Goal: Task Accomplishment & Management: Use online tool/utility

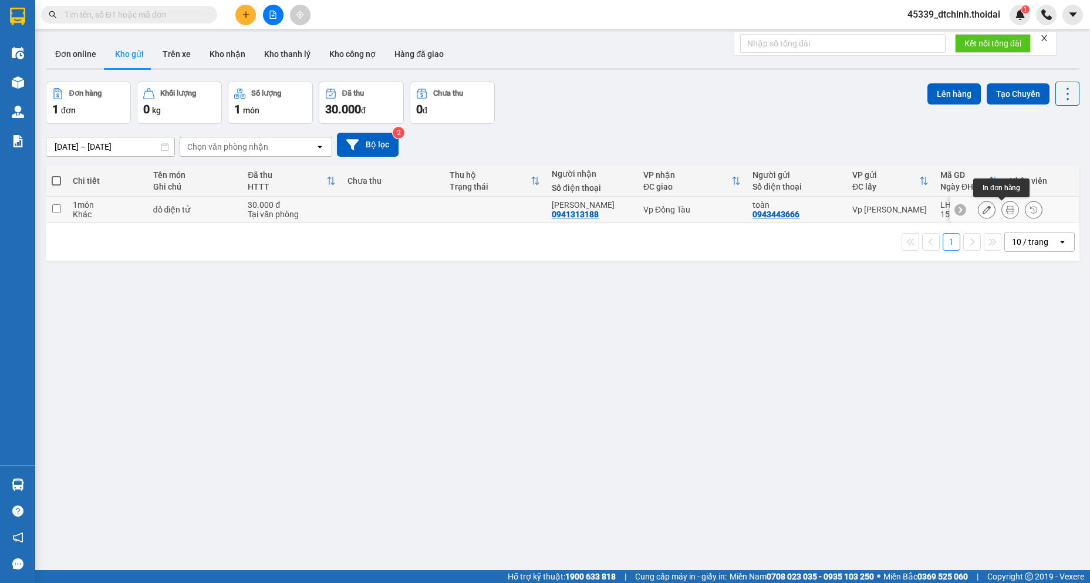
click at [1006, 210] on icon at bounding box center [1010, 209] width 8 height 8
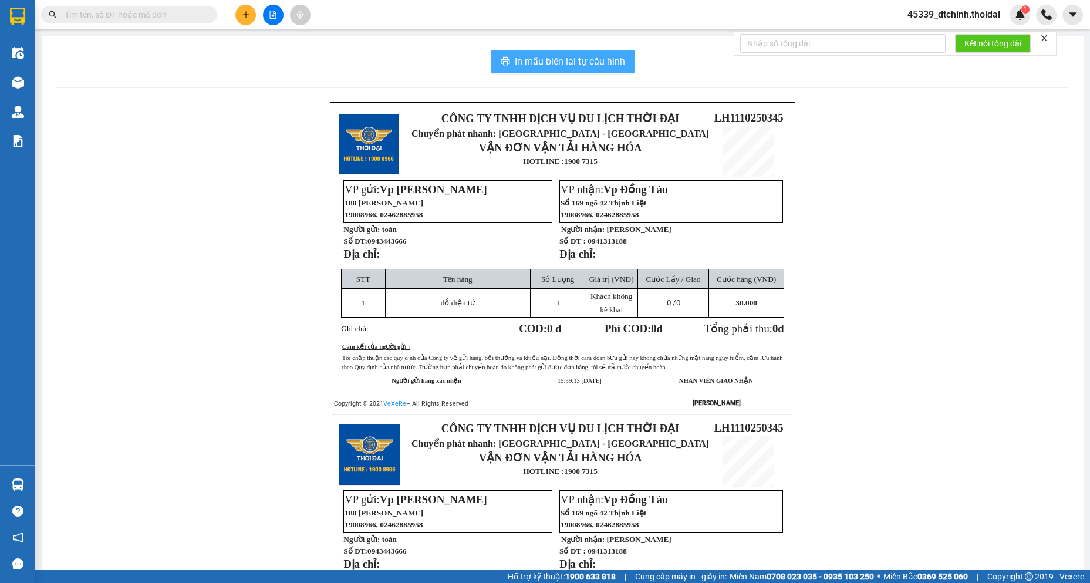
click at [584, 63] on span "In mẫu biên lai tự cấu hình" at bounding box center [570, 61] width 110 height 15
